Goal: Task Accomplishment & Management: Use online tool/utility

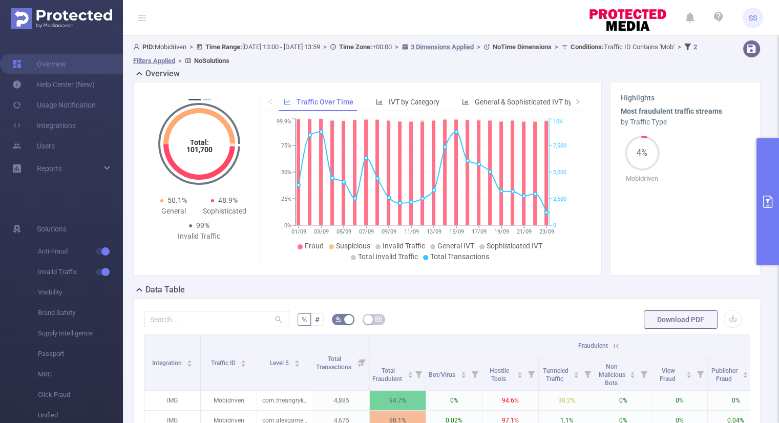
scroll to position [112, 0]
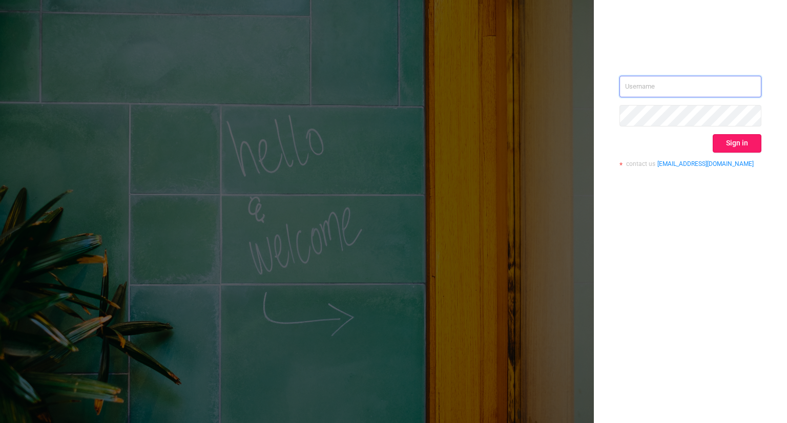
type input "[PERSON_NAME][EMAIL_ADDRESS][DOMAIN_NAME]"
click at [730, 148] on button "Sign in" at bounding box center [737, 143] width 49 height 18
